Goal: Information Seeking & Learning: Learn about a topic

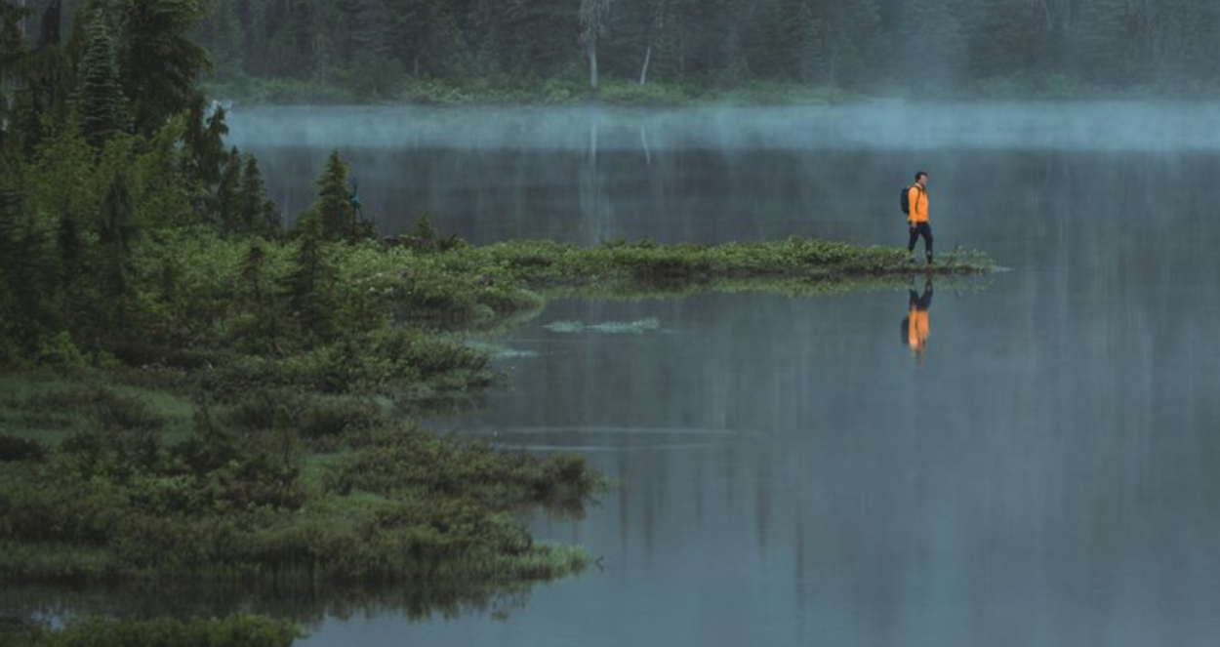
scroll to position [232, 0]
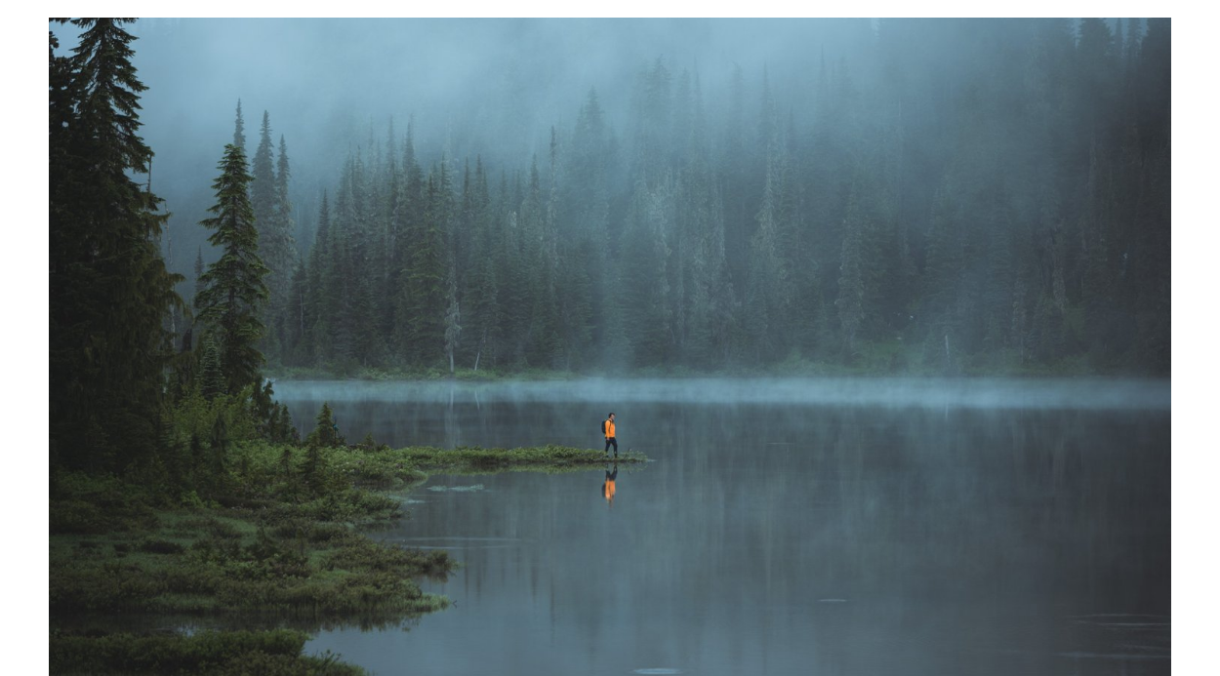
click at [896, 535] on img at bounding box center [610, 368] width 1122 height 701
